Goal: Find specific page/section: Find specific page/section

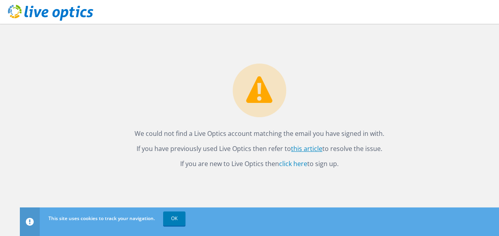
click at [300, 147] on link "this article" at bounding box center [306, 148] width 31 height 9
click at [287, 165] on link "click here" at bounding box center [293, 163] width 28 height 9
click at [177, 220] on link "OK" at bounding box center [174, 218] width 22 height 14
